Goal: Check status

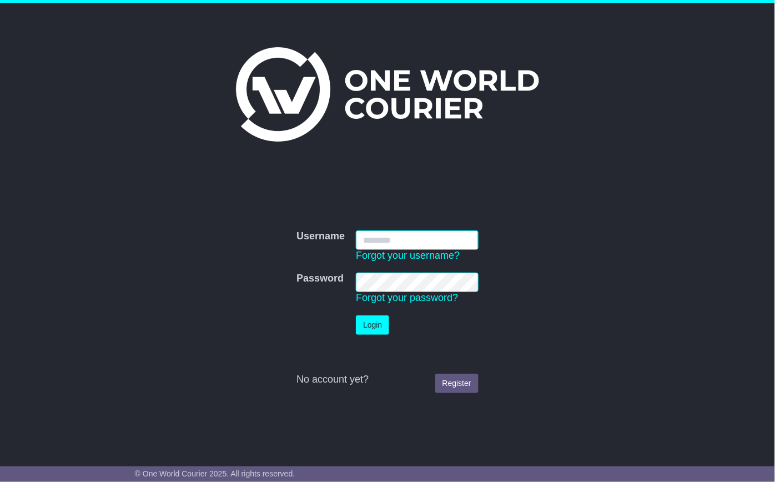
type input "**********"
click at [363, 326] on button "Login" at bounding box center [372, 324] width 33 height 19
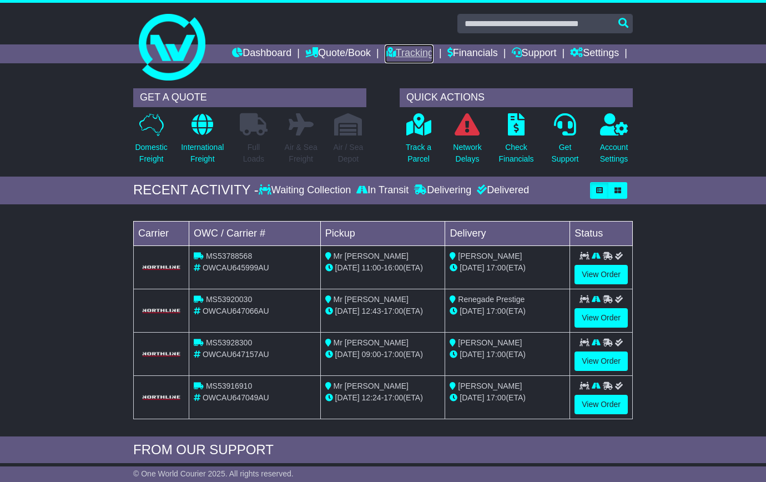
click at [433, 51] on link "Tracking" at bounding box center [408, 53] width 49 height 19
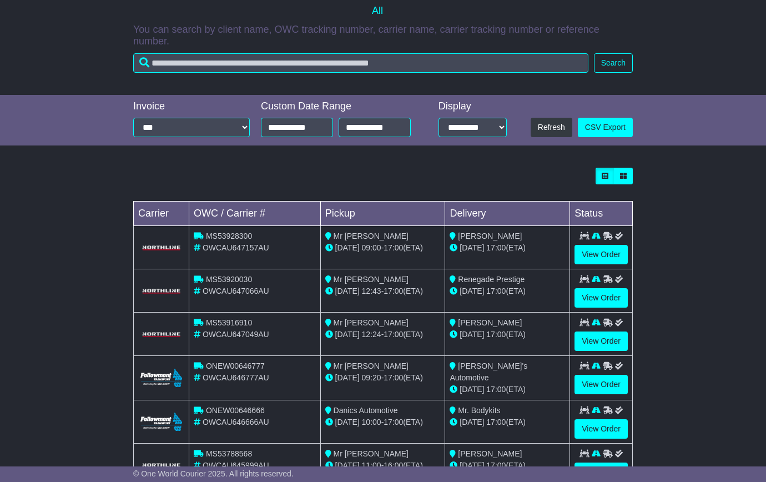
scroll to position [246, 0]
